Goal: Information Seeking & Learning: Check status

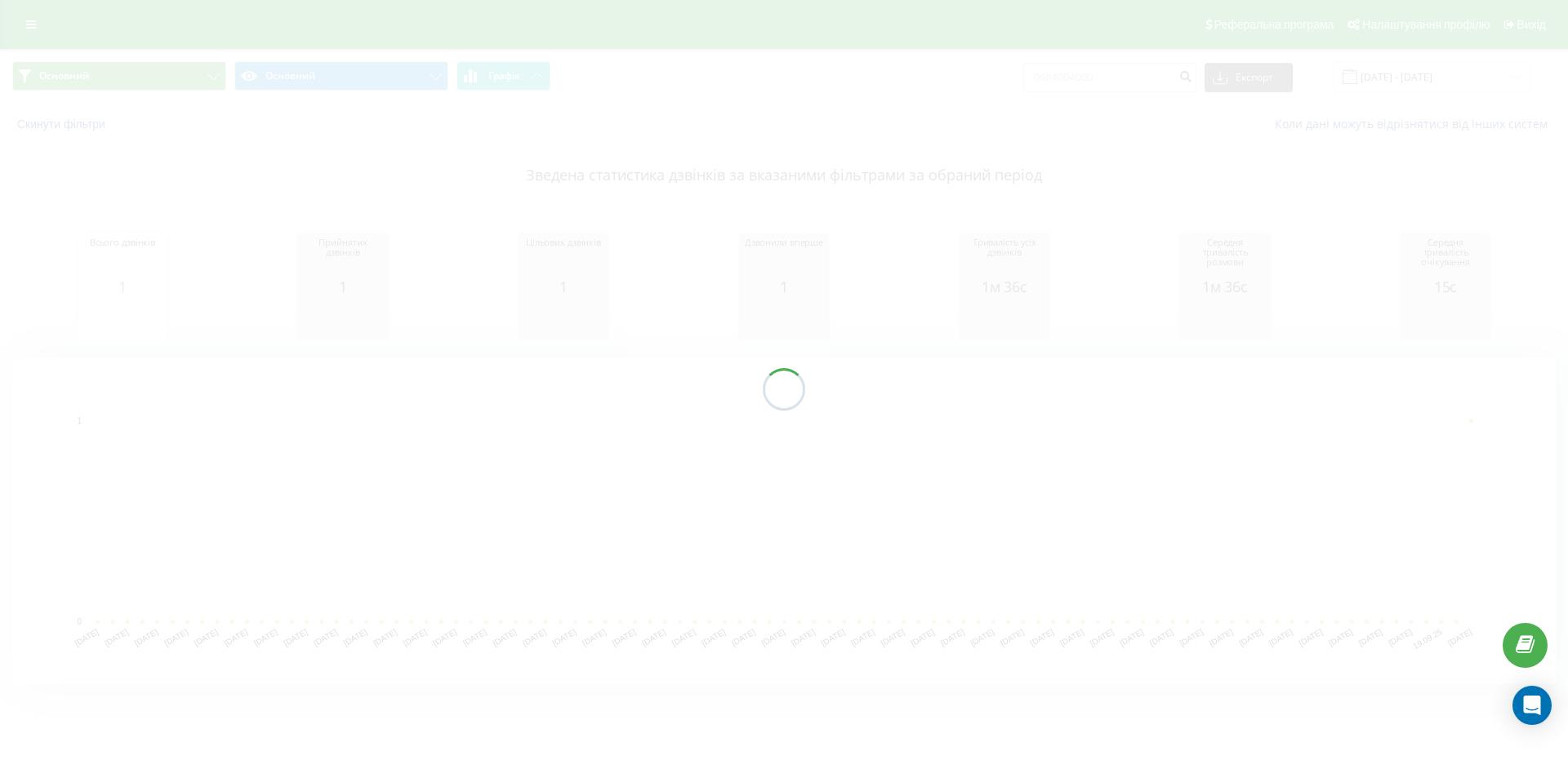
click at [26, 26] on div at bounding box center [784, 389] width 1568 height 778
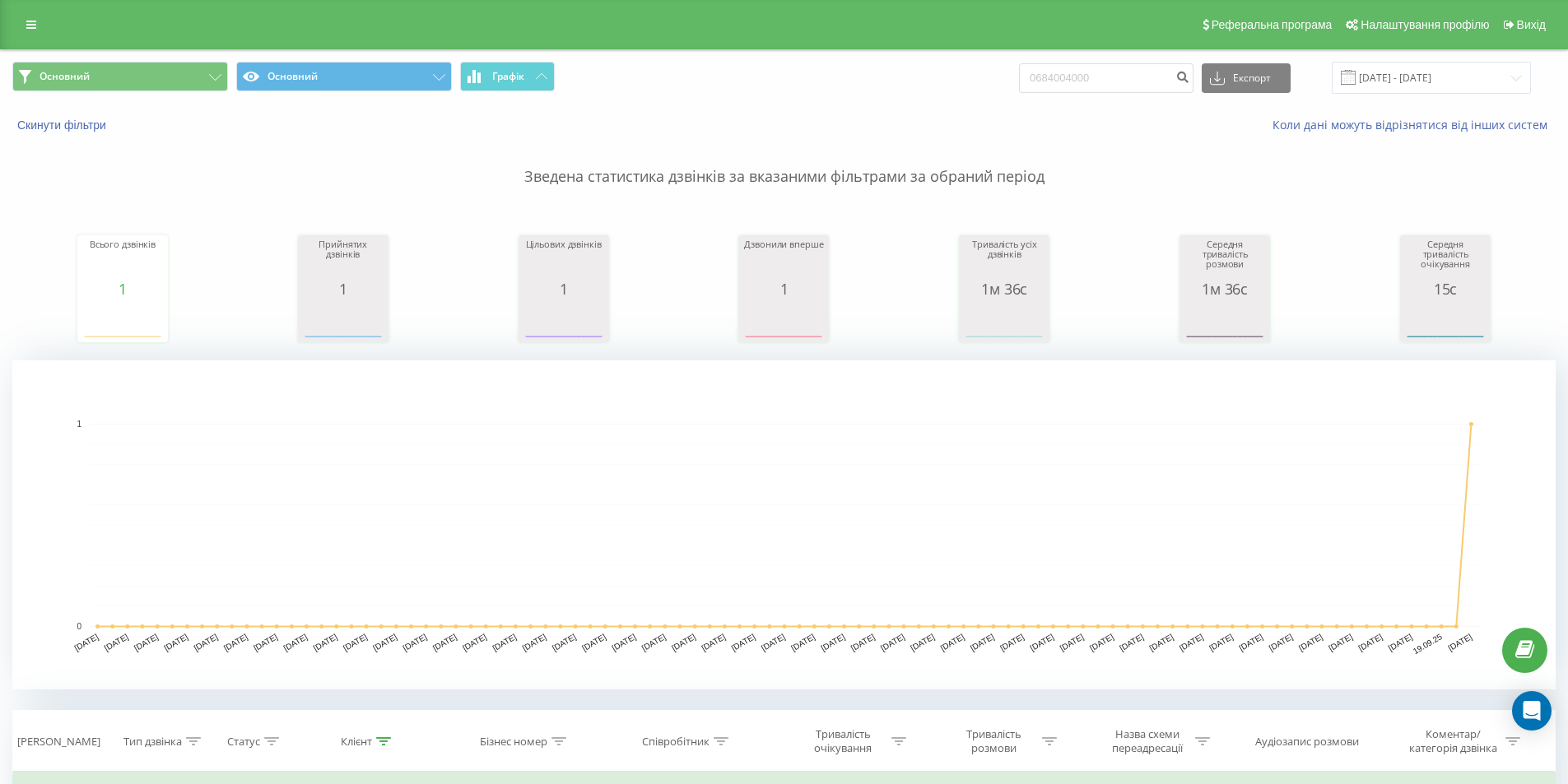
click at [26, 26] on icon at bounding box center [31, 25] width 10 height 12
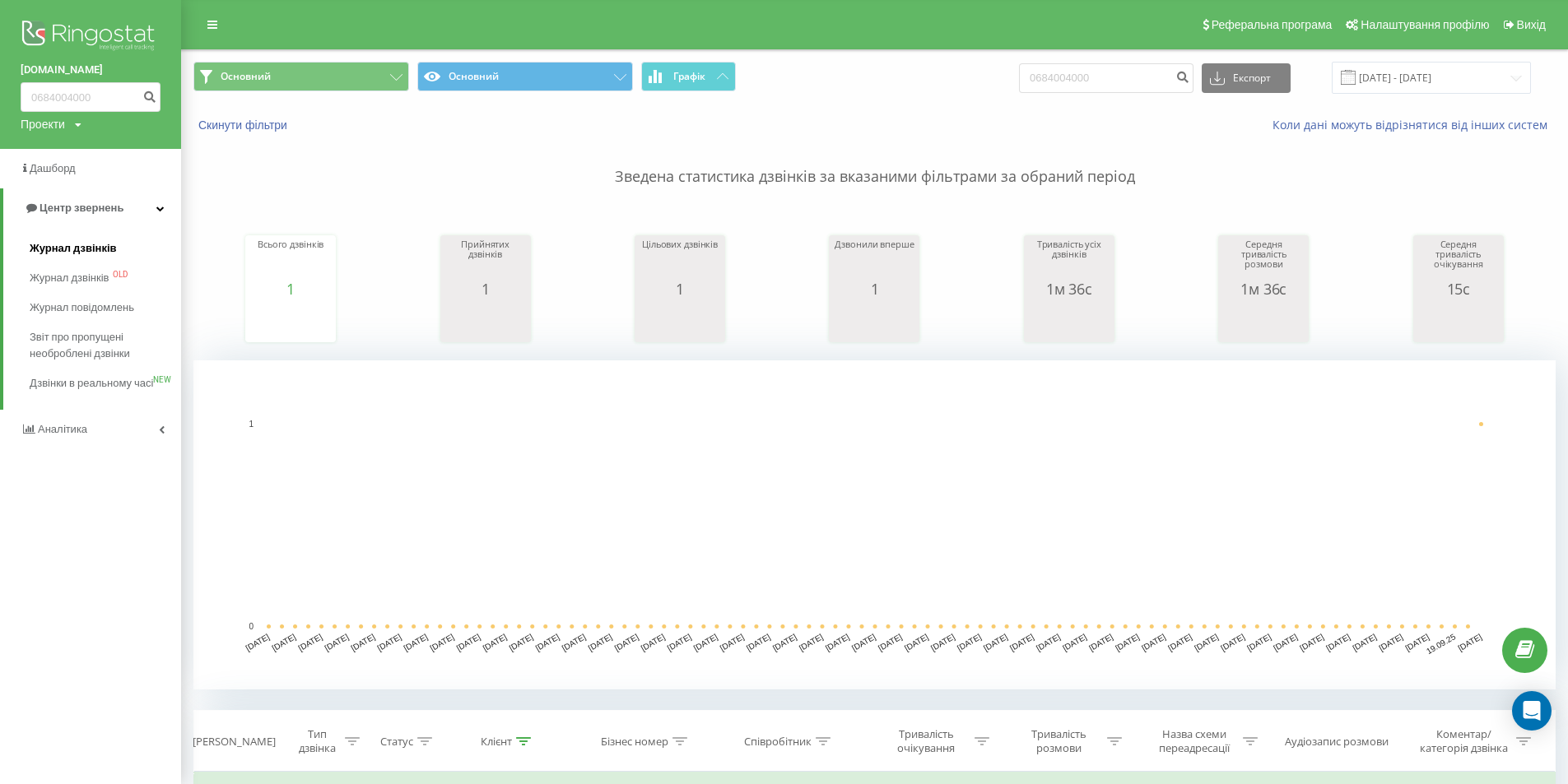
click at [93, 247] on span "Журнал дзвінків" at bounding box center [74, 248] width 87 height 16
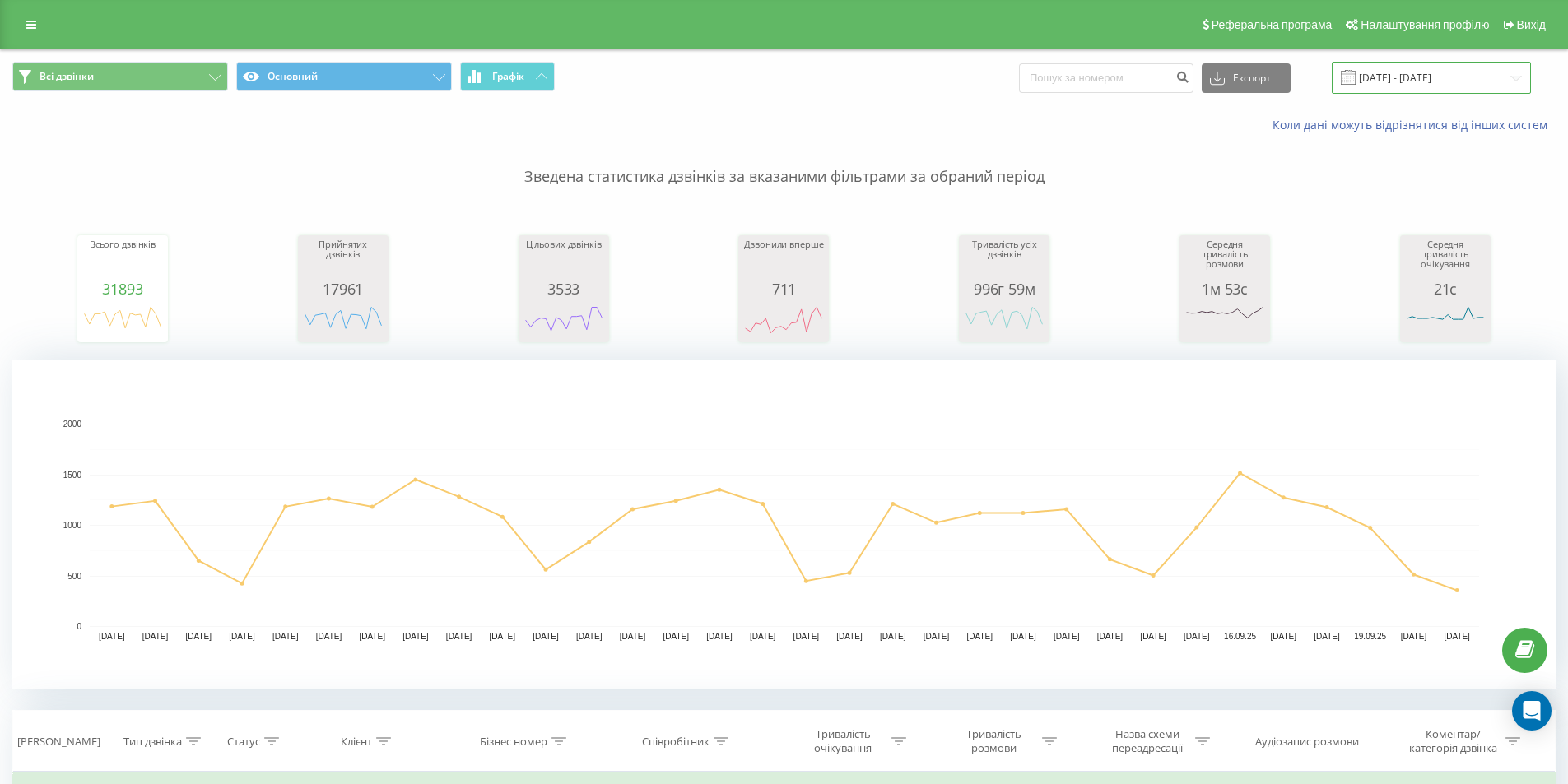
click at [1521, 74] on input "[DATE] - [DATE]" at bounding box center [1432, 77] width 199 height 32
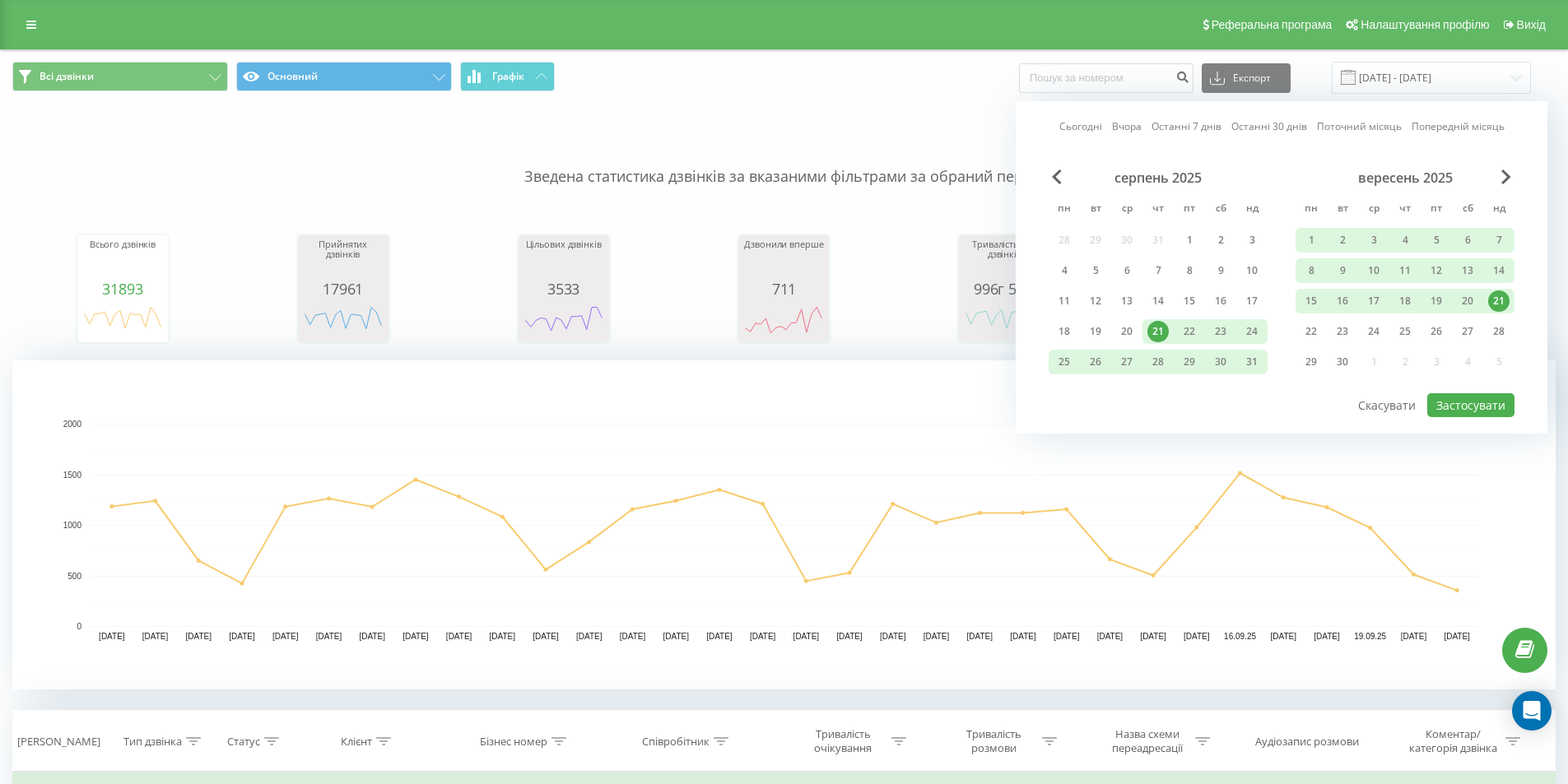
click at [1493, 300] on div "21" at bounding box center [1498, 301] width 21 height 21
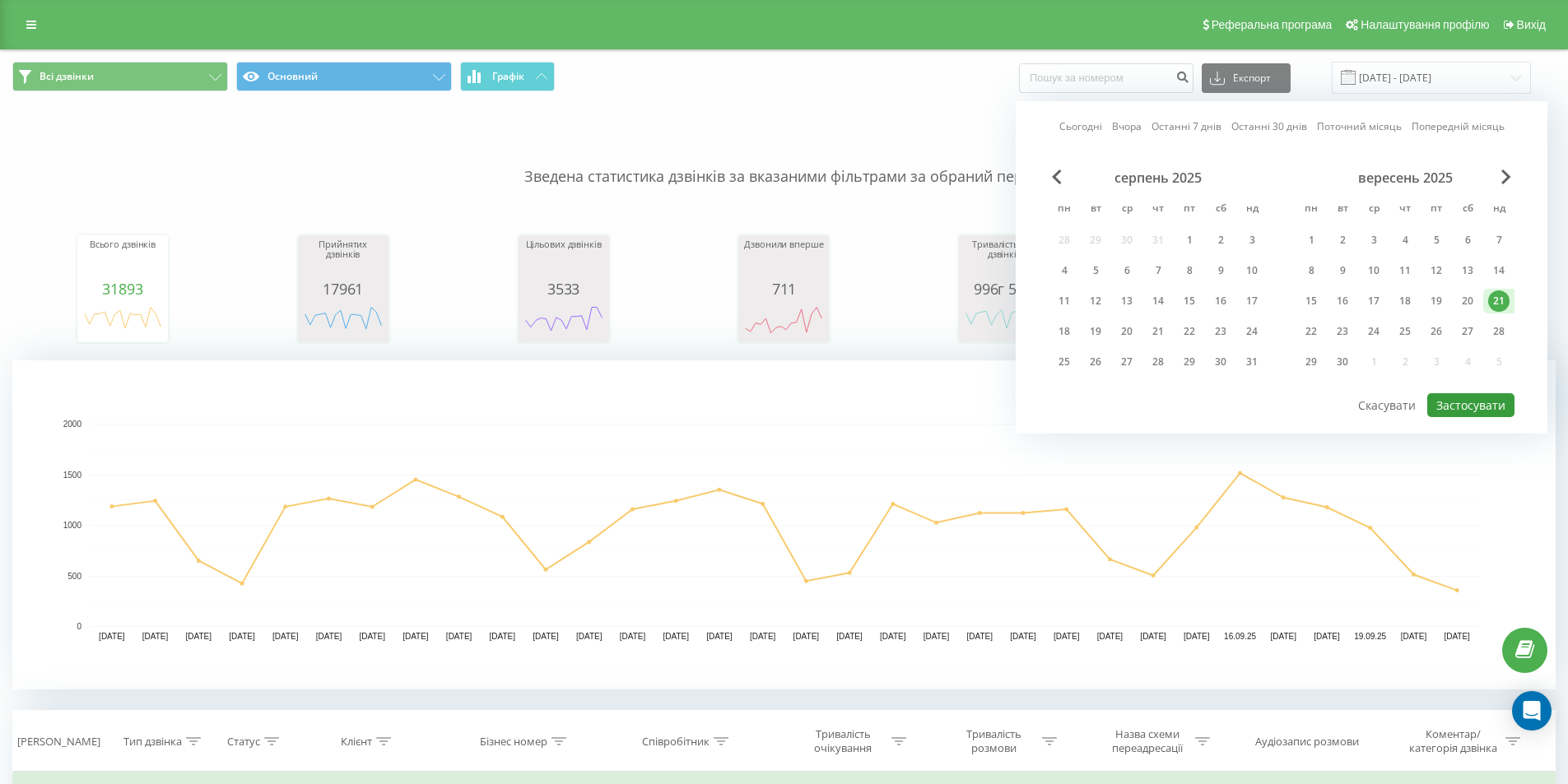
click at [1465, 406] on button "Застосувати" at bounding box center [1471, 405] width 87 height 24
type input "[DATE] - [DATE]"
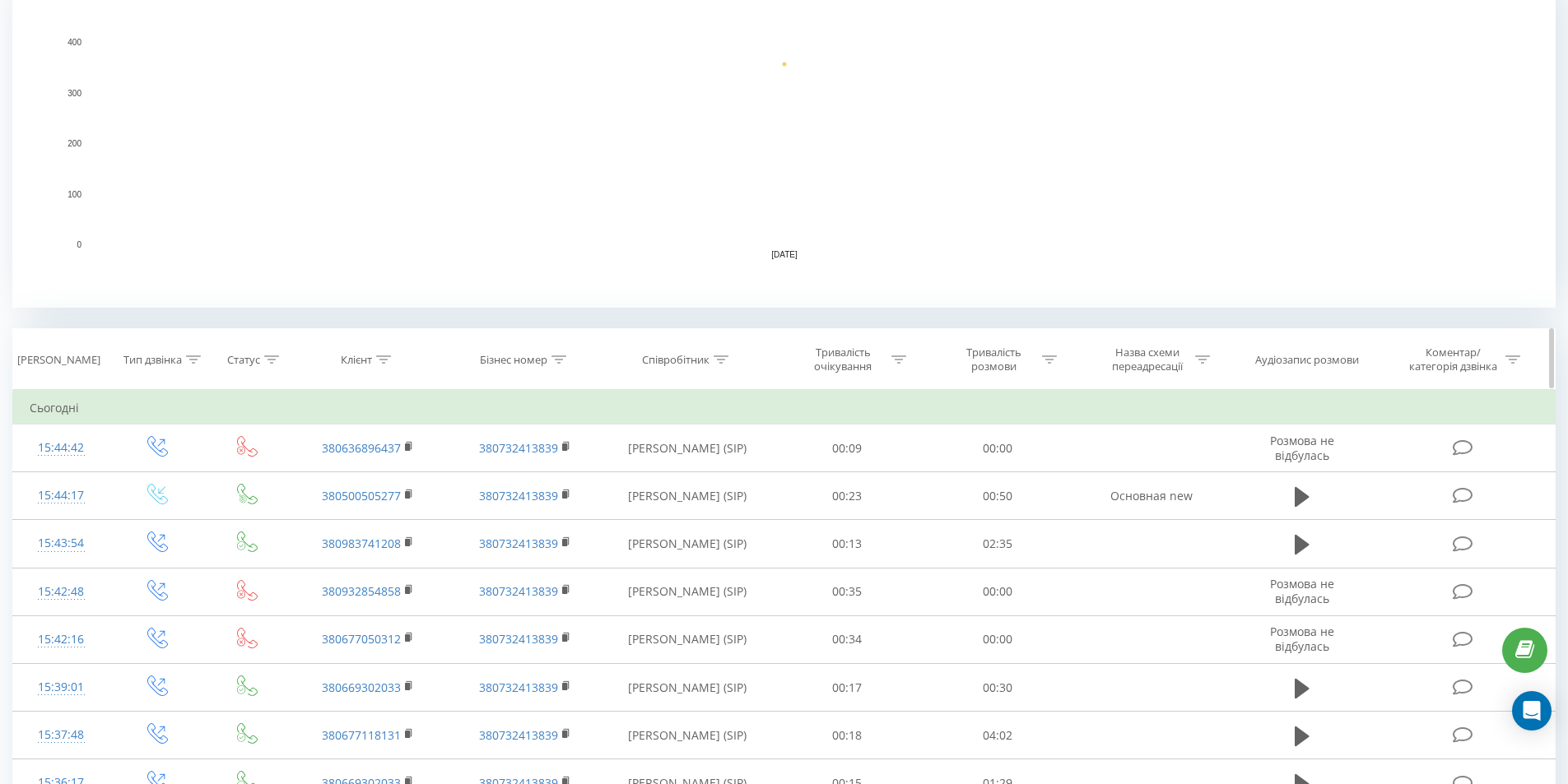
scroll to position [411, 0]
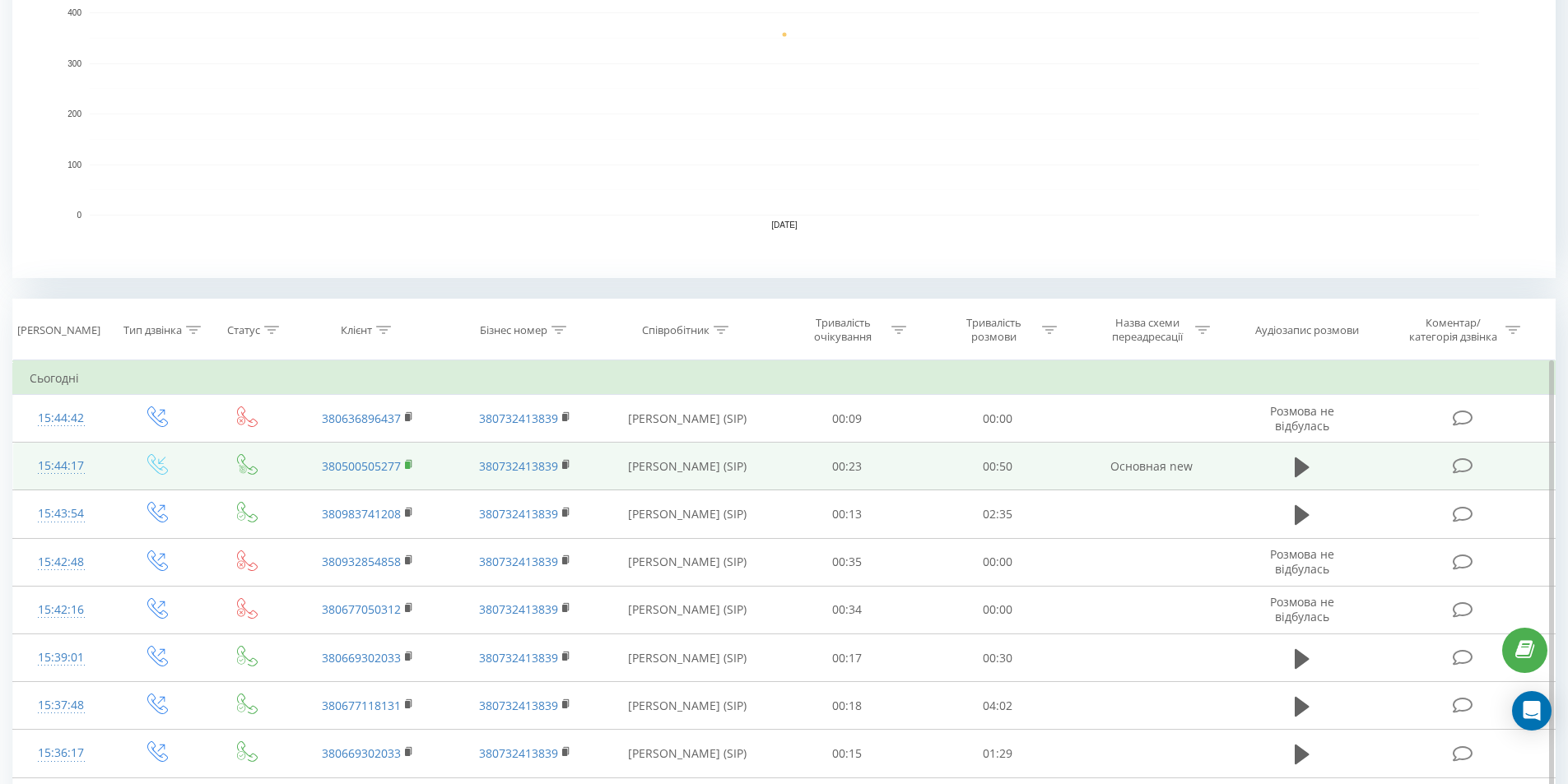
click at [408, 462] on rect at bounding box center [407, 466] width 5 height 8
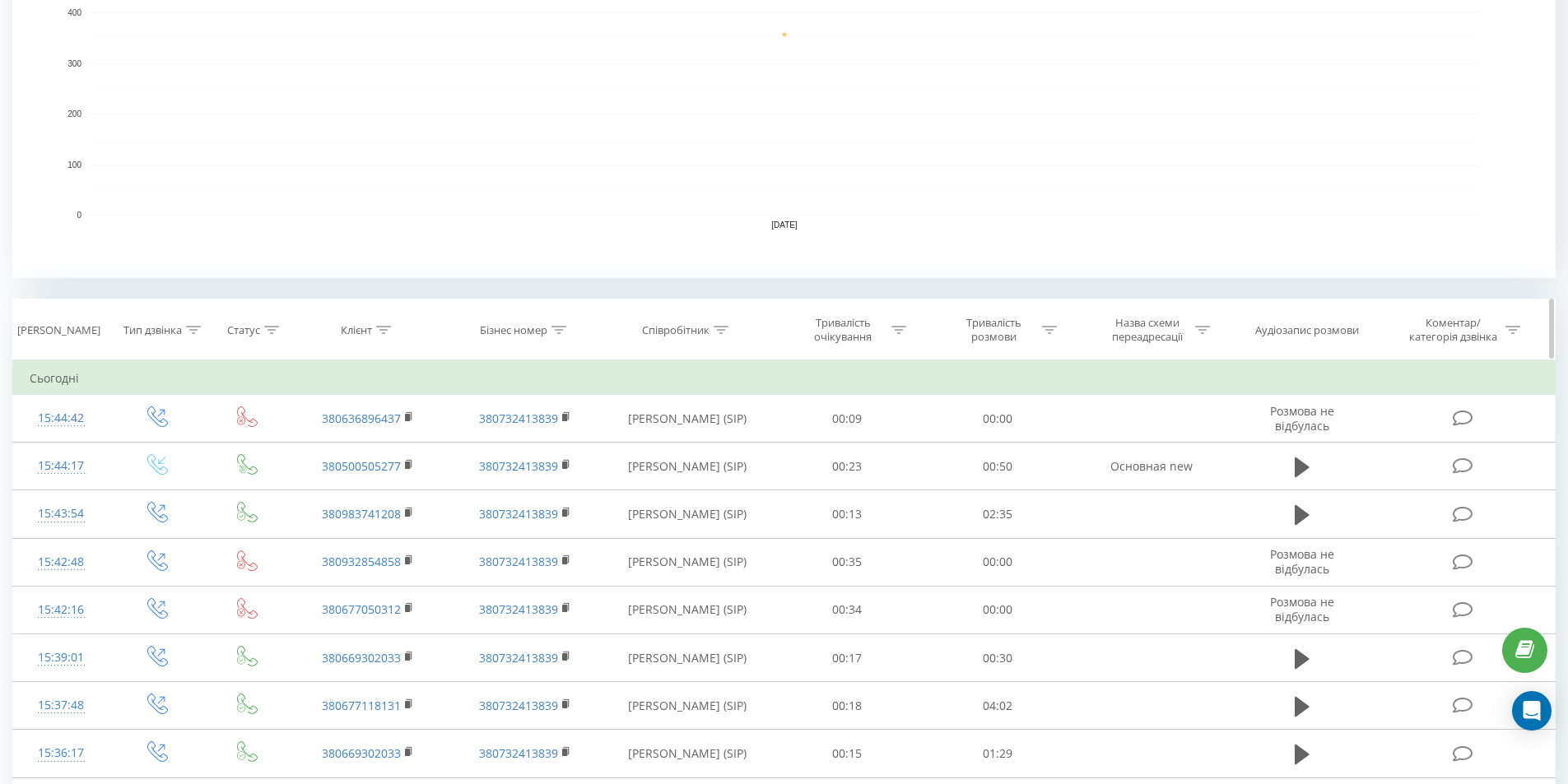
click at [712, 325] on div "Співробітник" at bounding box center [684, 330] width 86 height 14
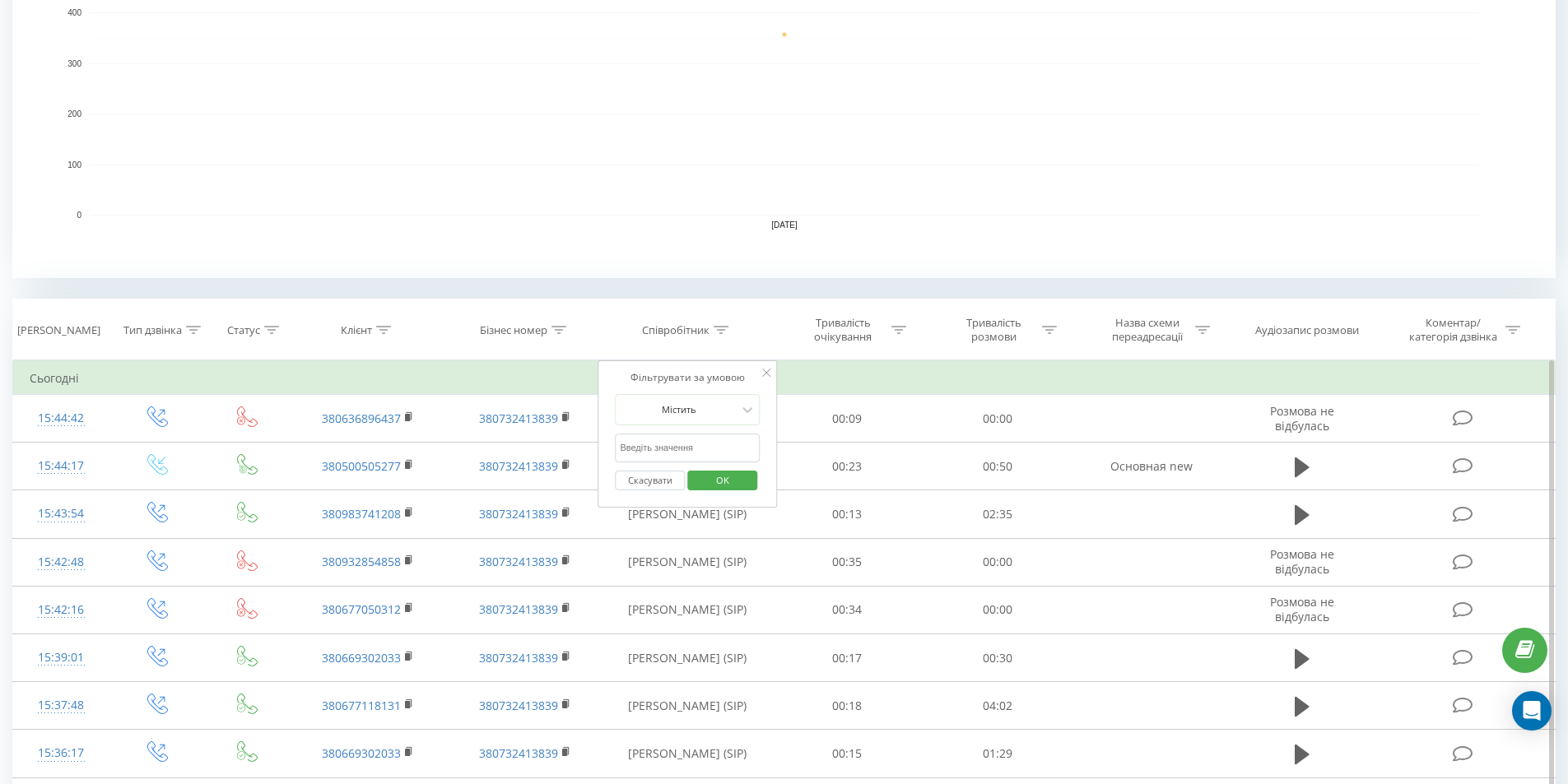
click at [678, 439] on input "text" at bounding box center [687, 448] width 145 height 29
type input "гаврилович"
click at [718, 477] on span "OK" at bounding box center [723, 480] width 46 height 25
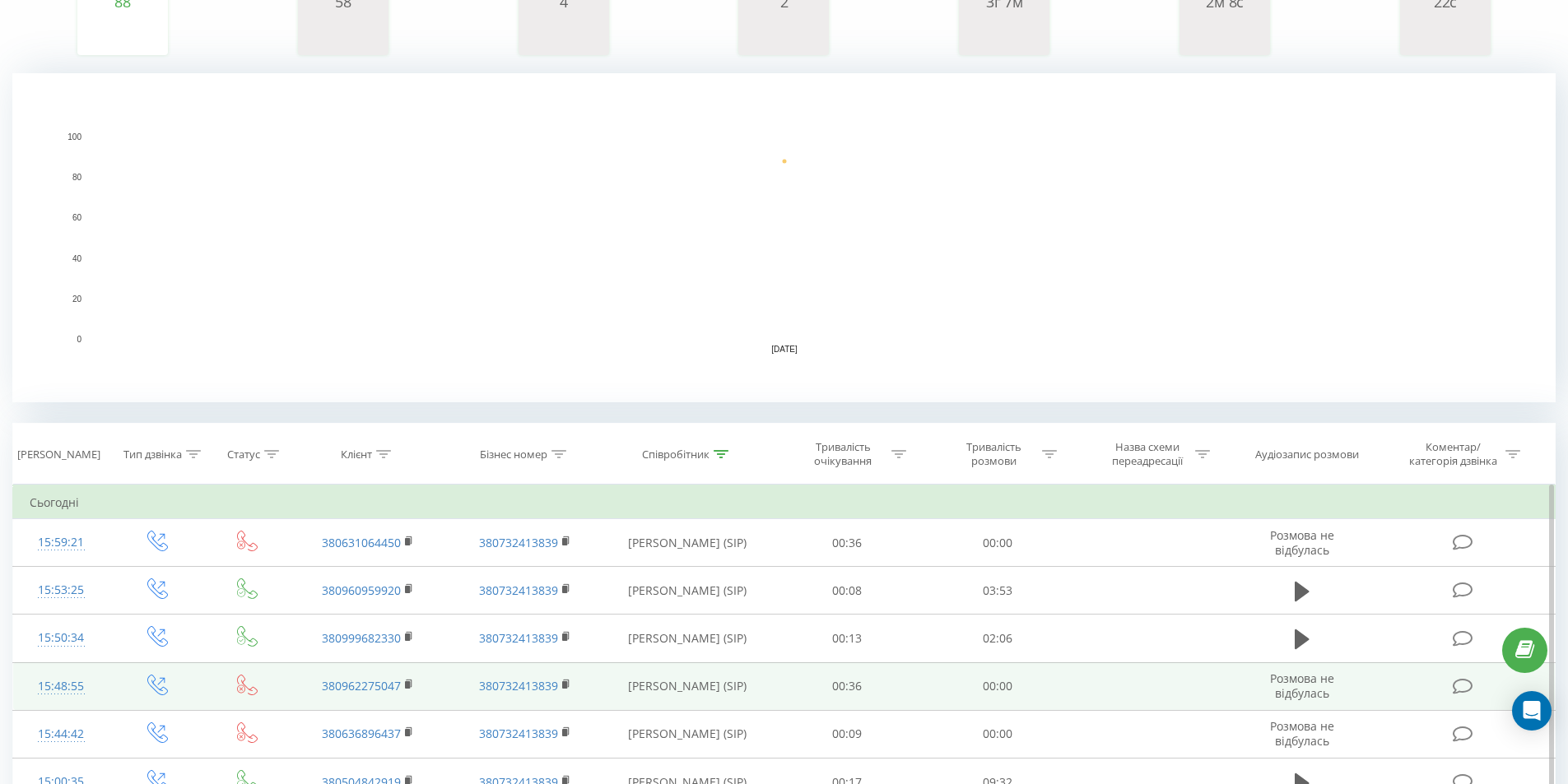
scroll to position [82, 0]
